Goal: Task Accomplishment & Management: Use online tool/utility

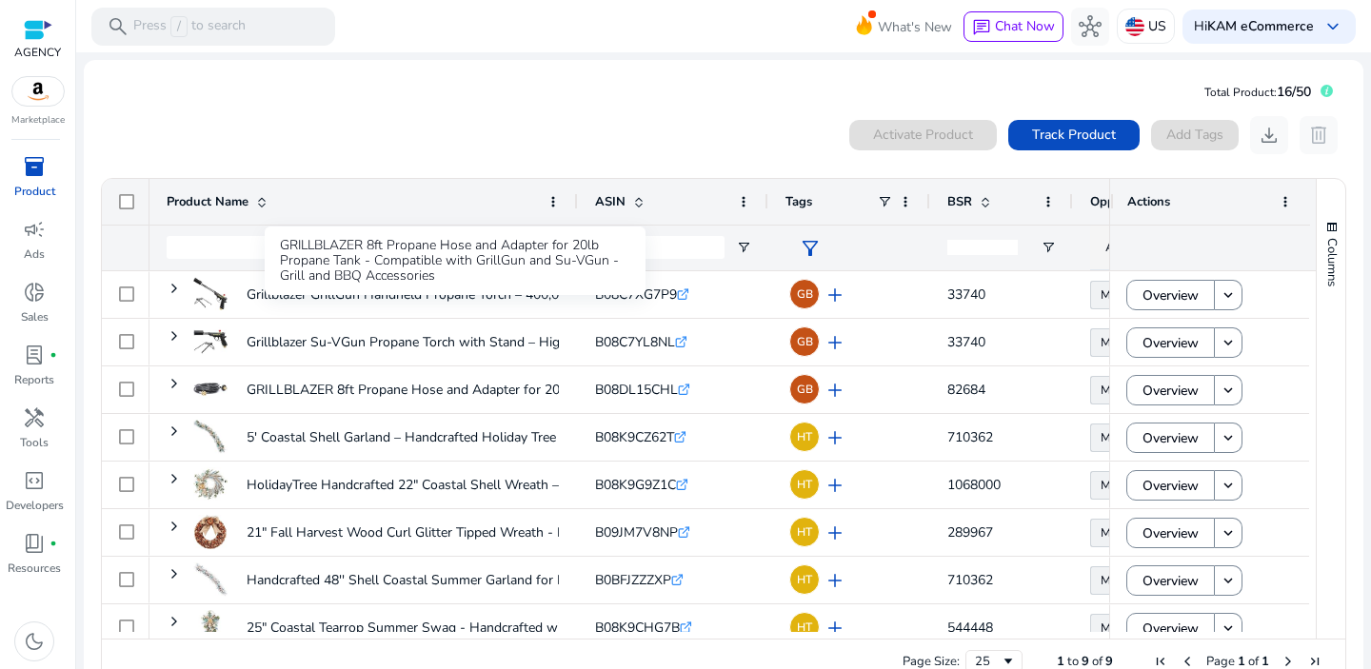
scroll to position [68, 0]
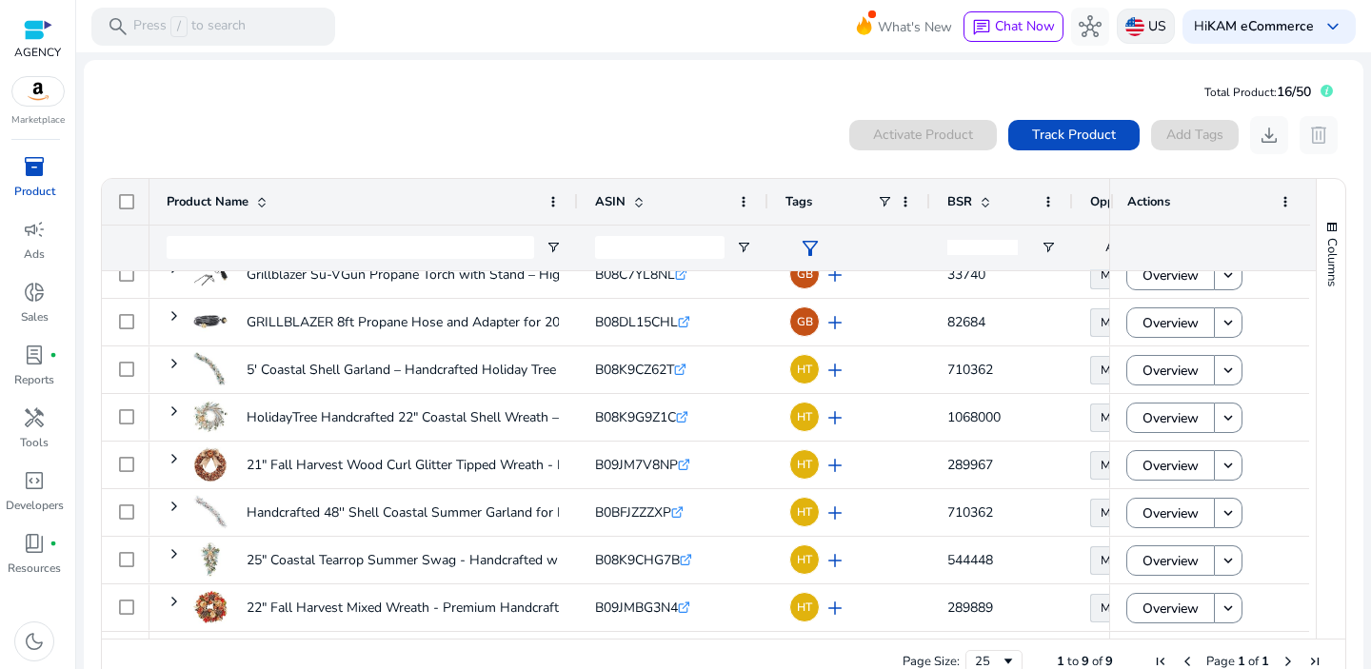
click at [1152, 11] on p "US" at bounding box center [1157, 26] width 18 height 33
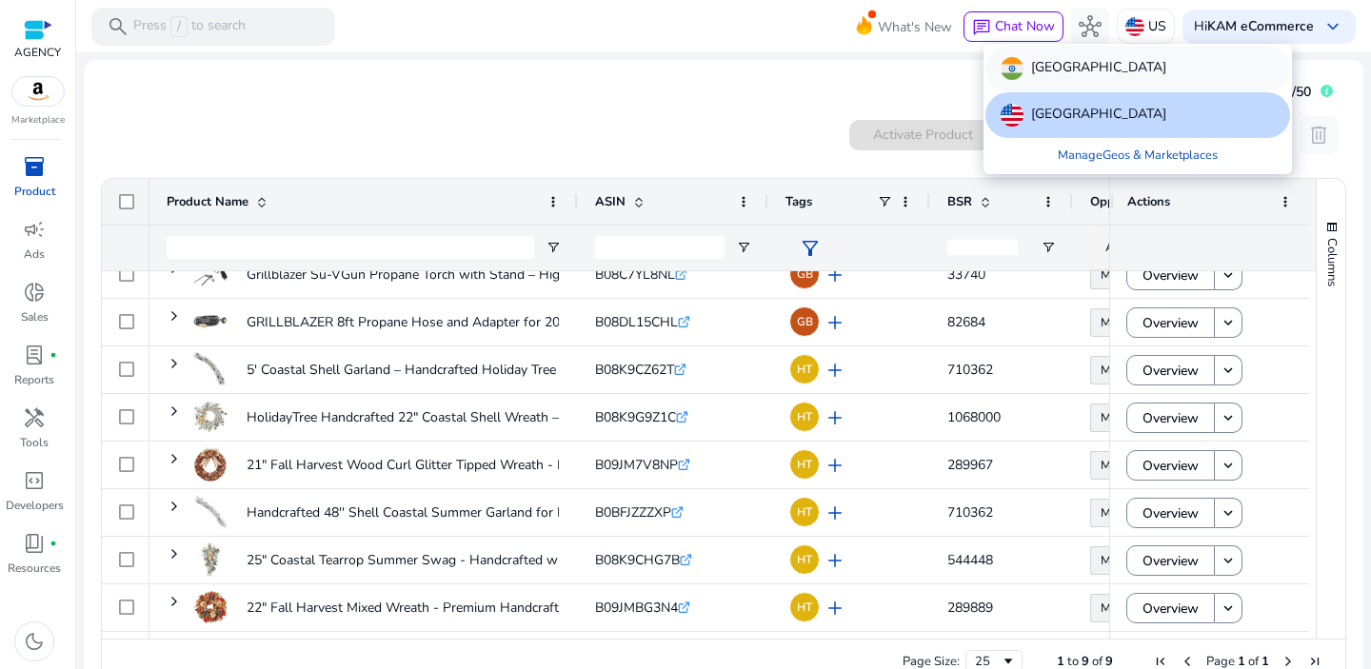
click at [1056, 79] on p "[GEOGRAPHIC_DATA]" at bounding box center [1098, 68] width 135 height 23
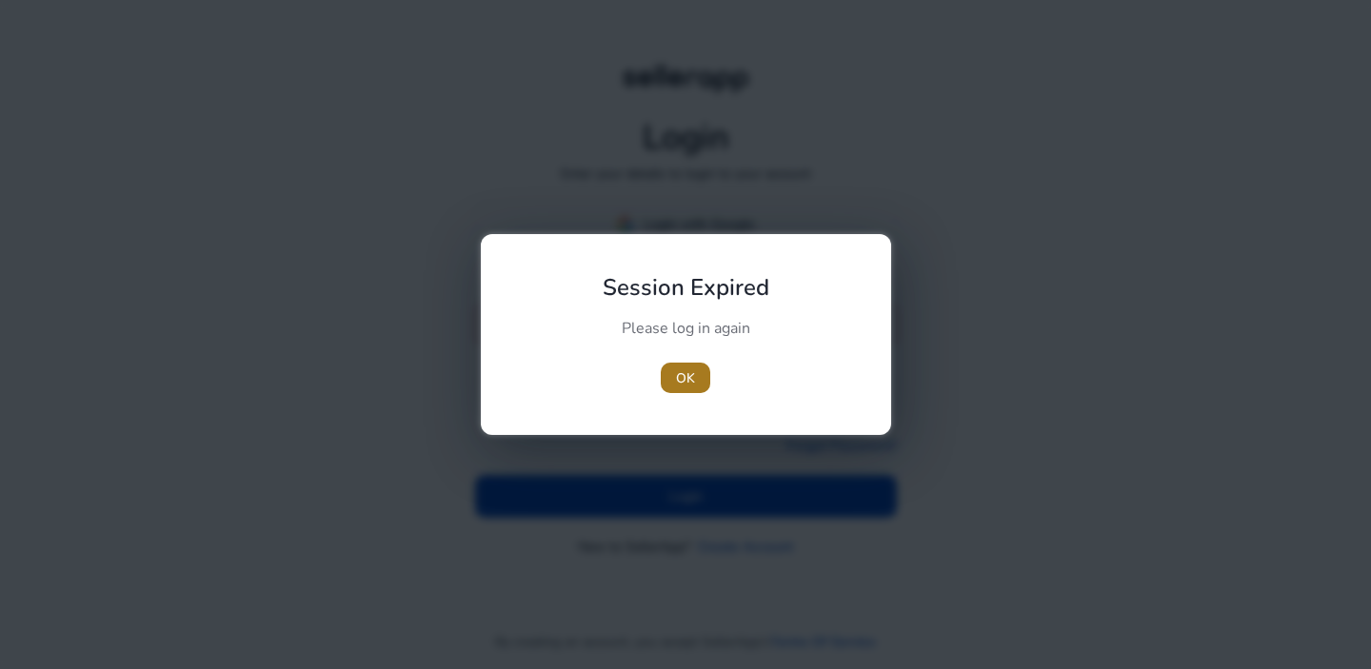
click at [676, 382] on span "OK" at bounding box center [685, 378] width 19 height 20
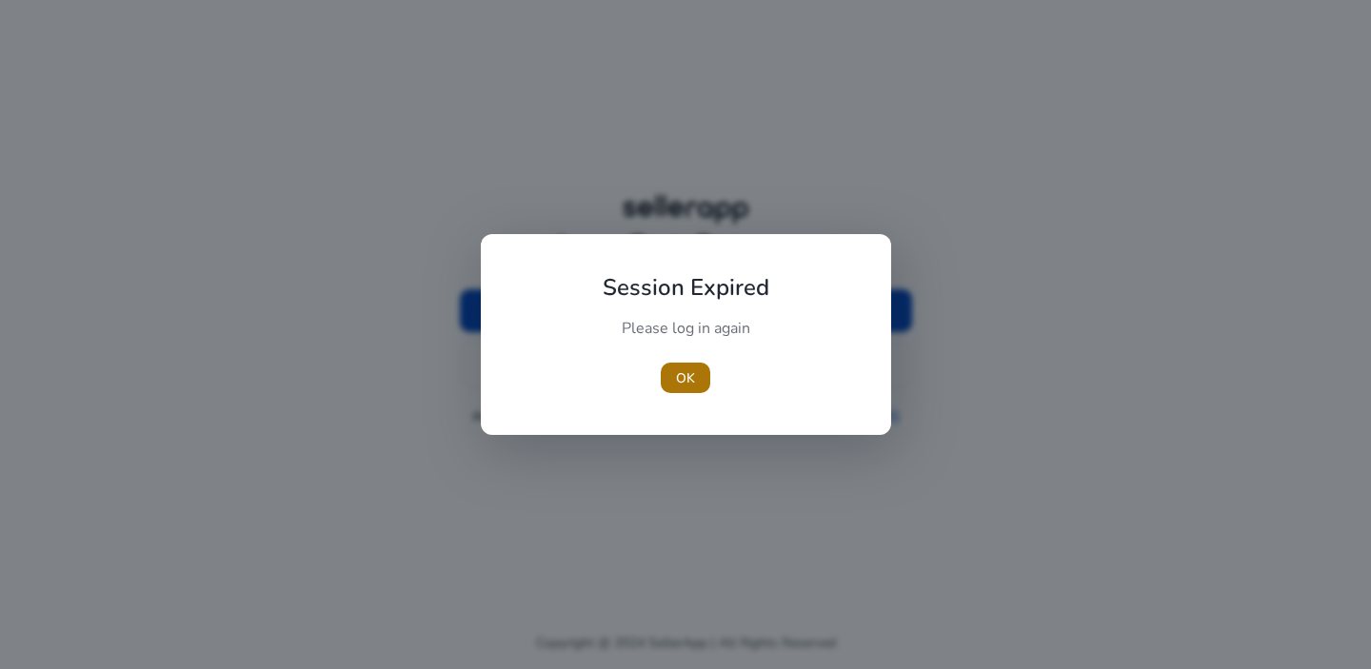
click at [695, 386] on span "button" at bounding box center [685, 378] width 49 height 46
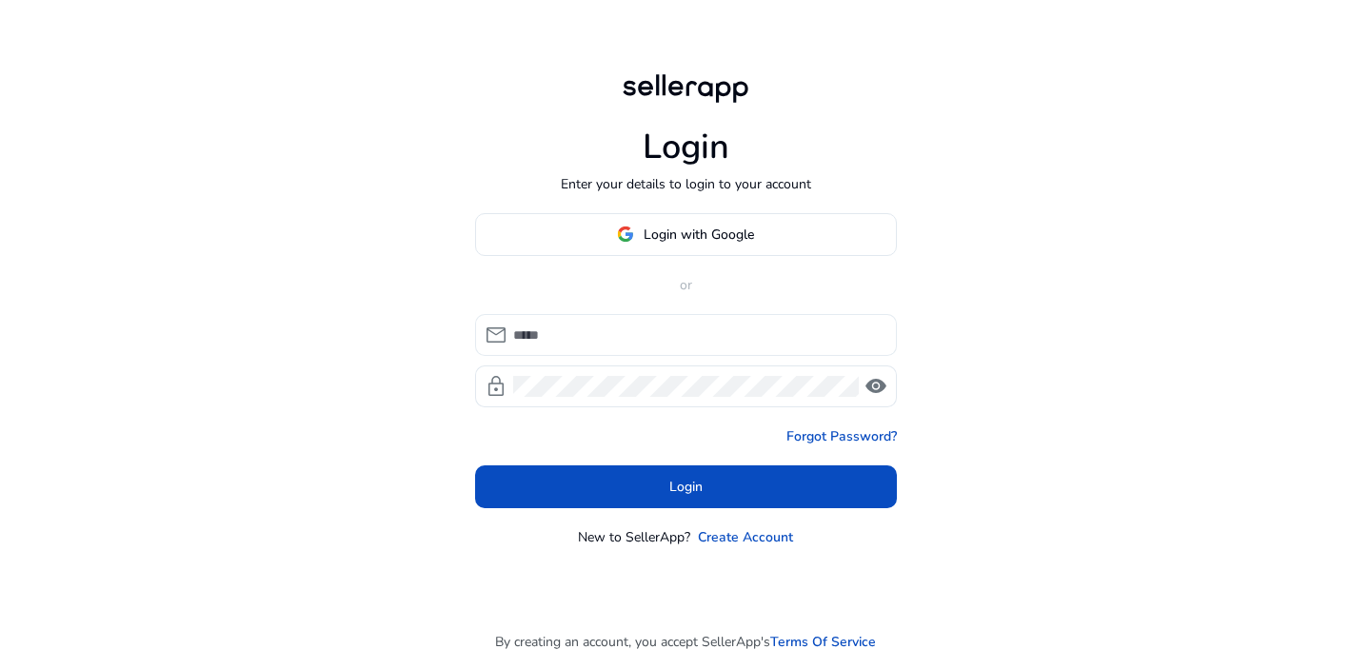
click at [653, 354] on div at bounding box center [697, 335] width 368 height 42
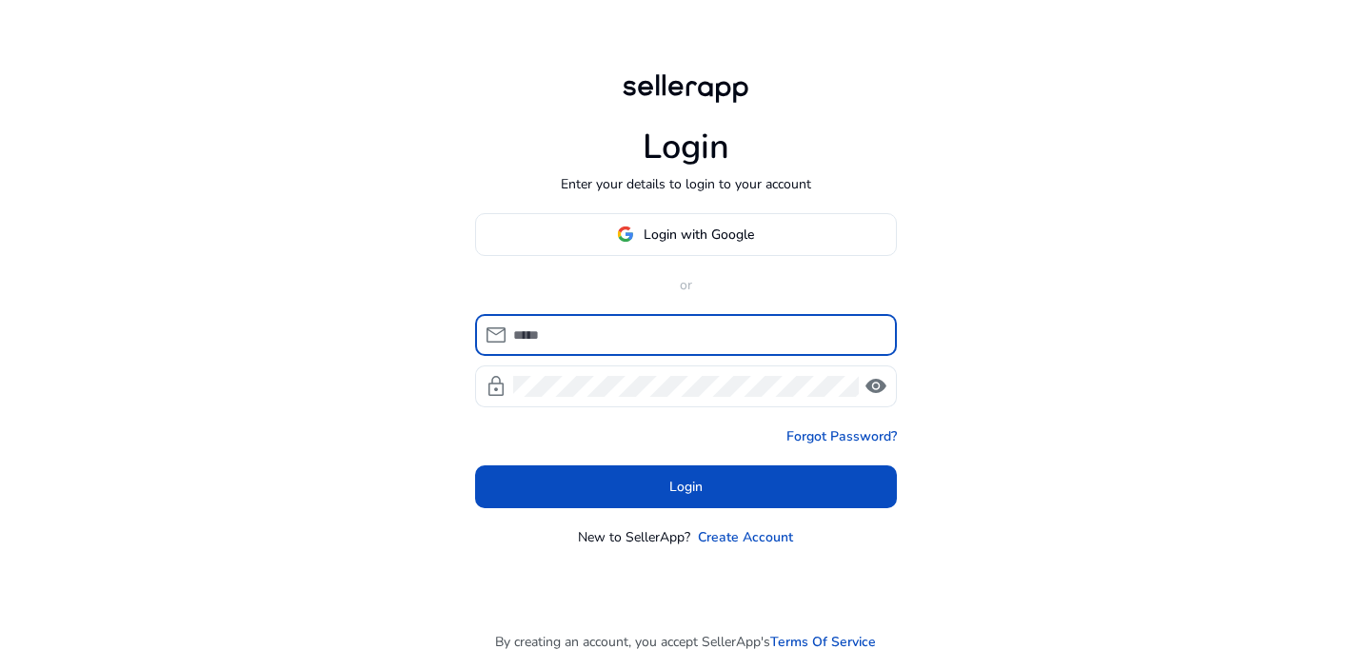
click at [651, 338] on input at bounding box center [697, 335] width 368 height 21
type input "**********"
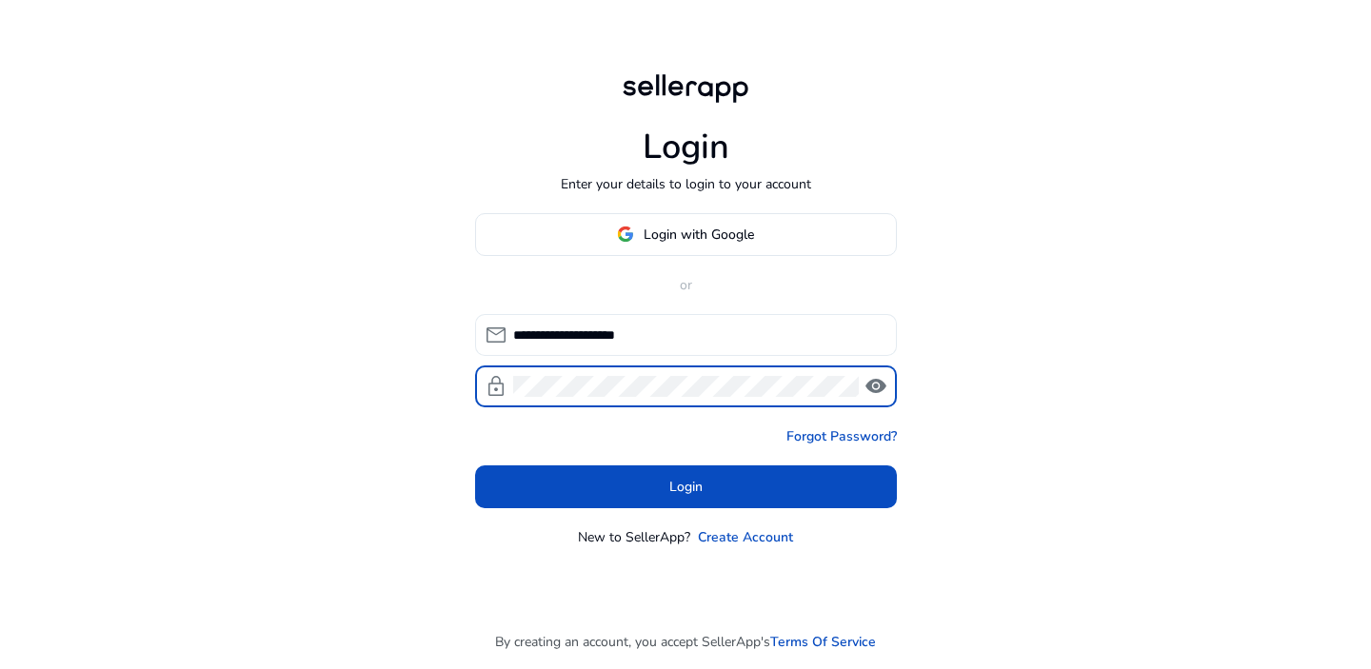
click button "Login" at bounding box center [686, 486] width 422 height 43
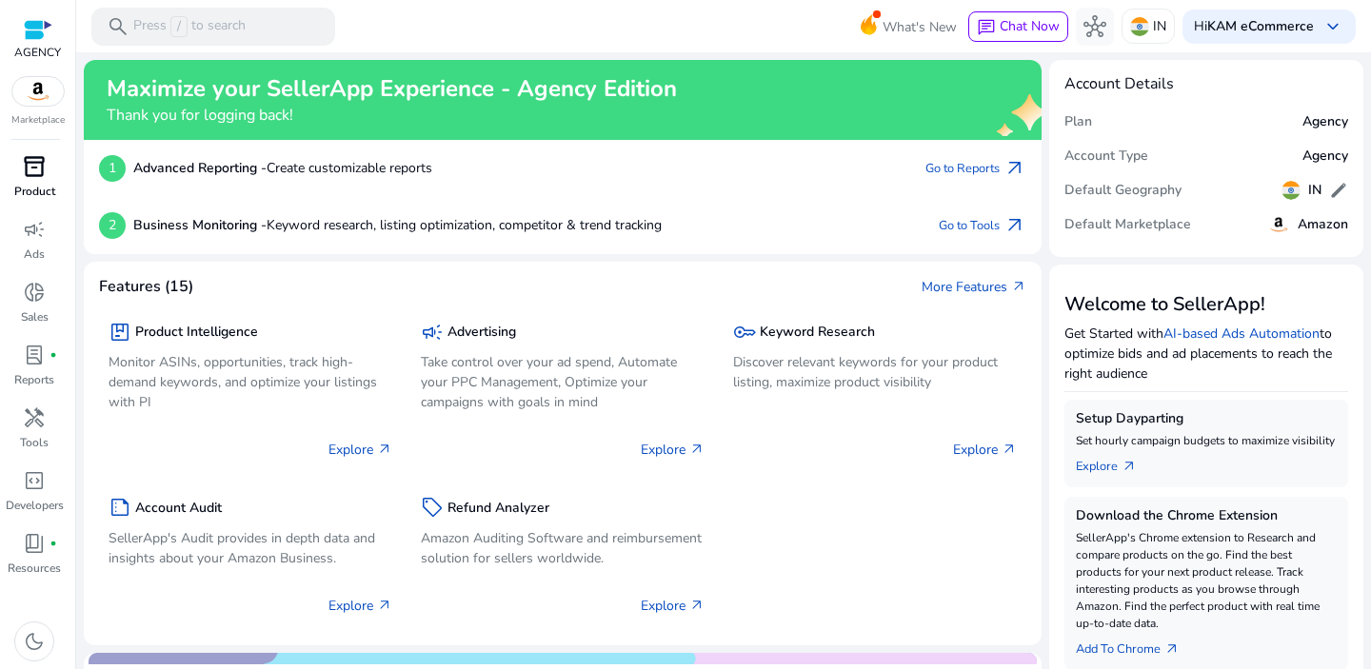
click at [39, 178] on span "inventory_2" at bounding box center [34, 166] width 23 height 23
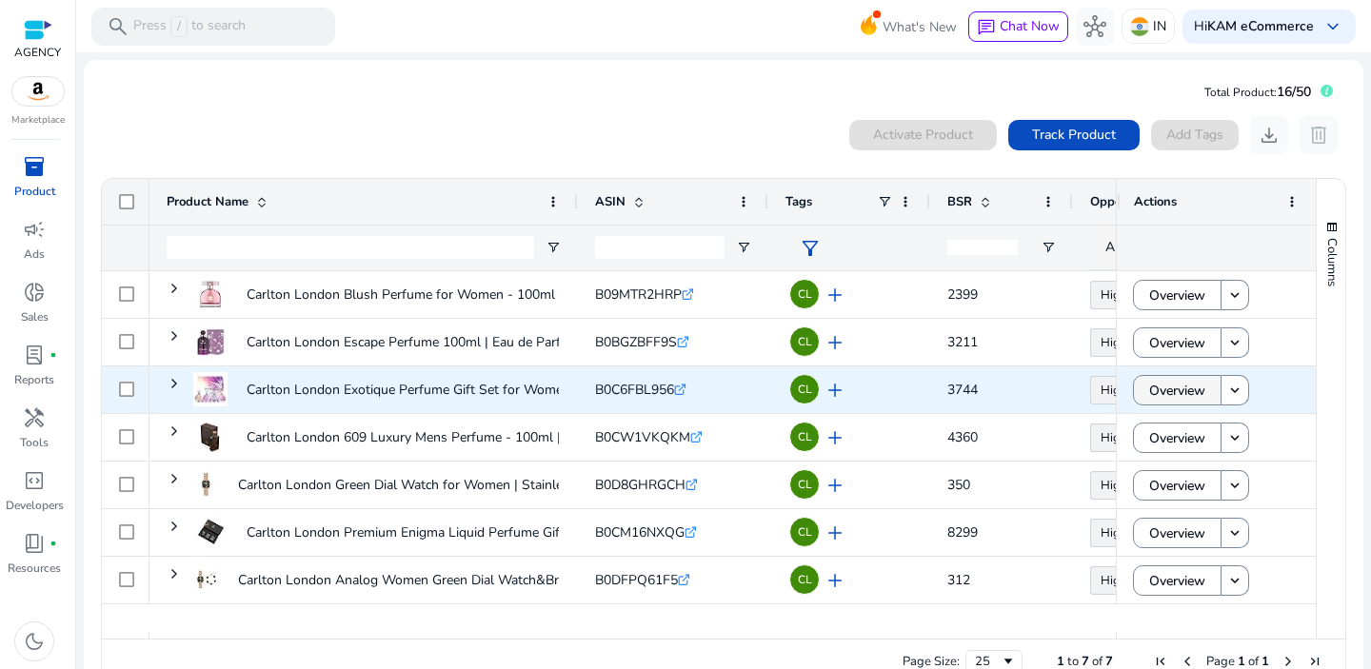
click at [1156, 389] on span "Overview" at bounding box center [1177, 390] width 56 height 39
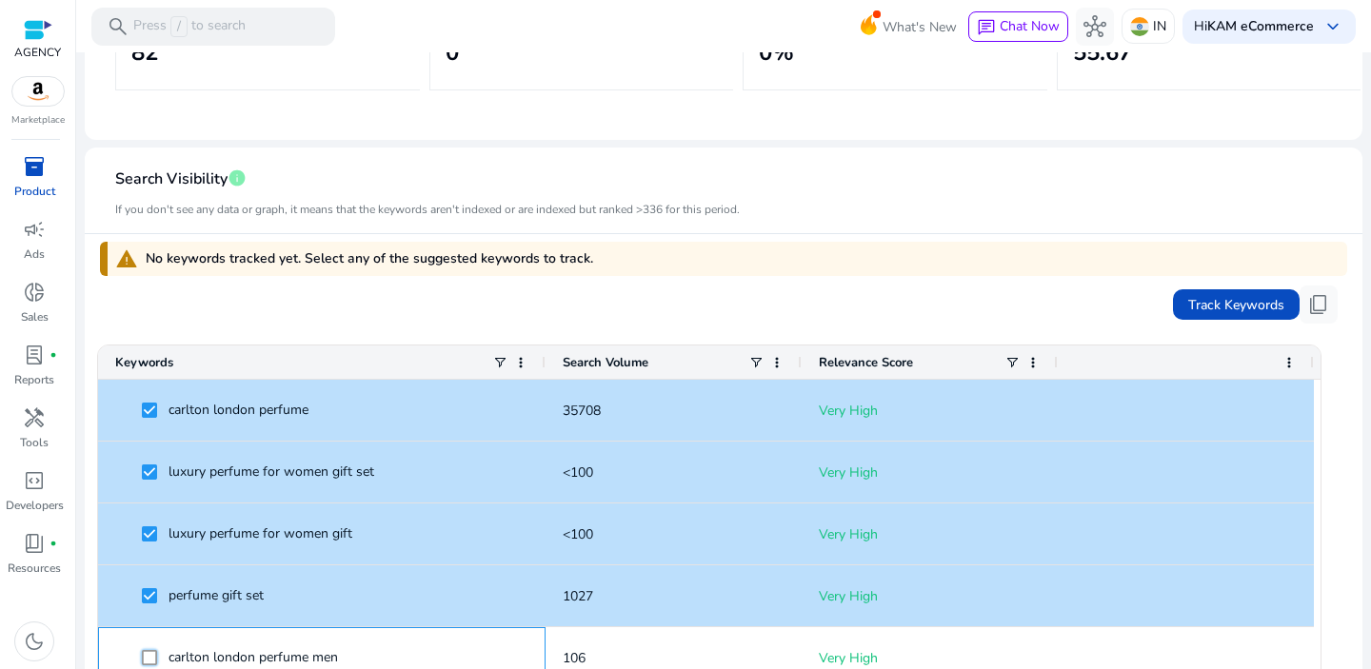
scroll to position [424, 0]
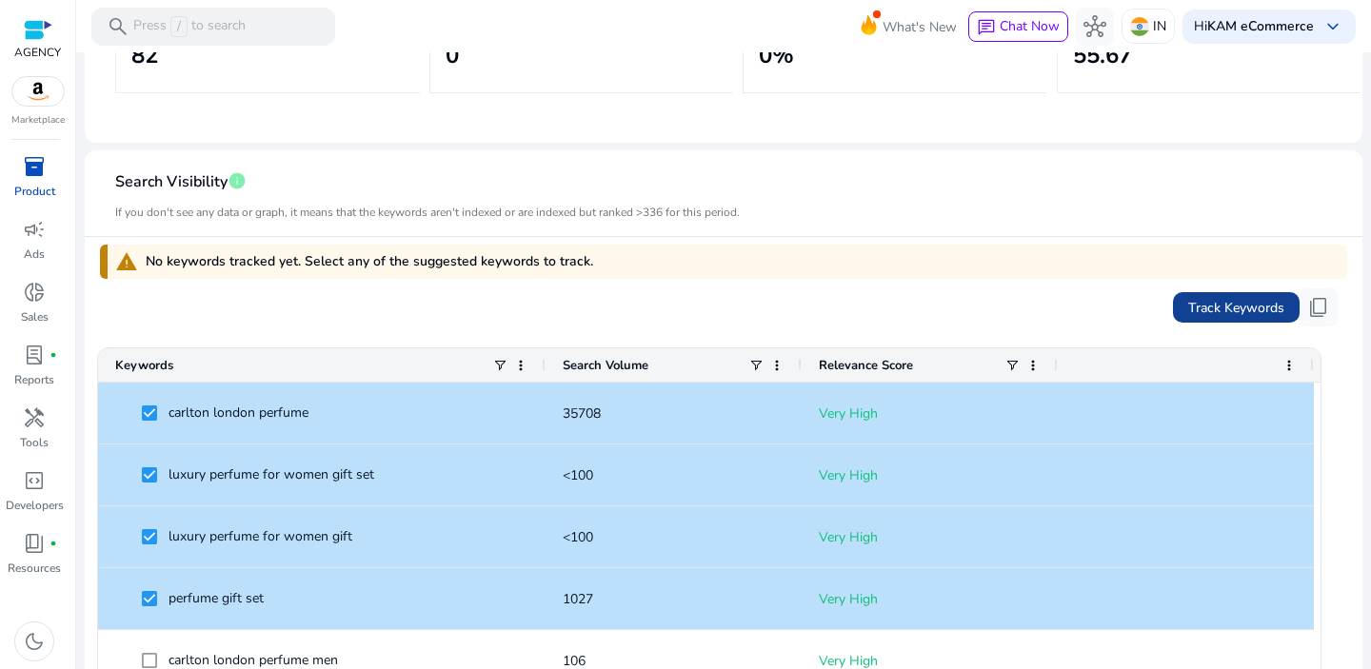
click at [1220, 307] on span "Track Keywords" at bounding box center [1236, 308] width 96 height 20
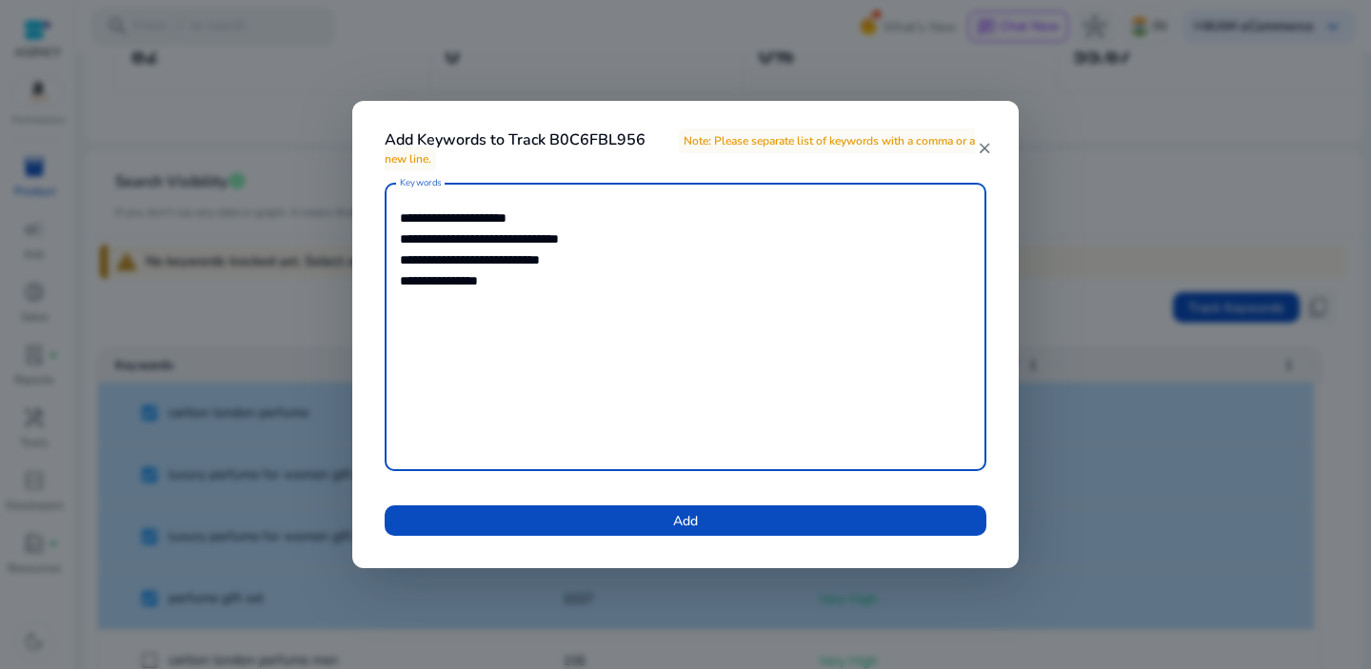
click at [729, 520] on span at bounding box center [686, 521] width 602 height 46
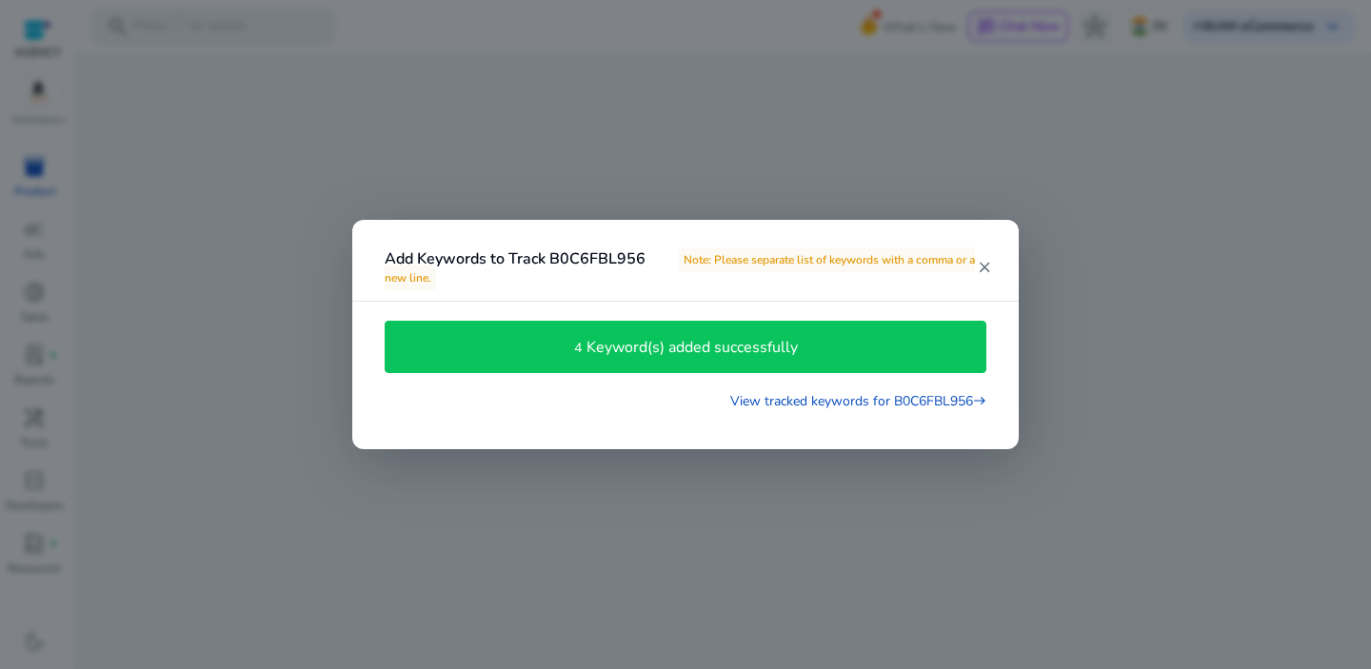
click at [980, 269] on mat-icon "close" at bounding box center [984, 267] width 16 height 17
